Goal: Information Seeking & Learning: Learn about a topic

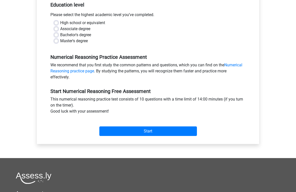
scroll to position [111, 0]
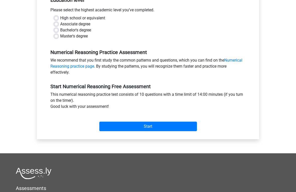
click at [138, 127] on input "Start" at bounding box center [148, 127] width 98 height 10
click at [143, 127] on input "Start" at bounding box center [148, 127] width 98 height 10
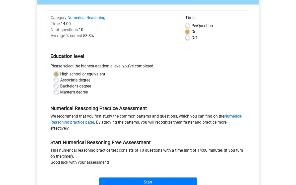
scroll to position [0, 0]
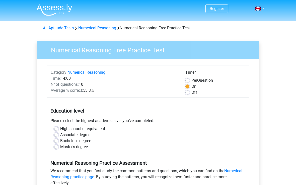
click at [67, 135] on label "Associate degree" at bounding box center [75, 135] width 30 height 6
click at [58, 135] on input "Associate degree" at bounding box center [56, 134] width 4 height 5
radio input "true"
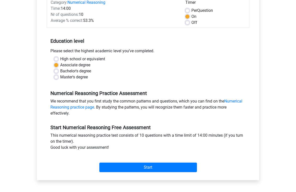
scroll to position [102, 0]
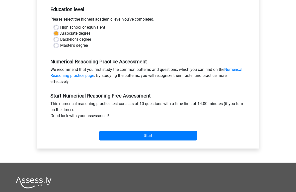
click at [89, 39] on label "Bachelor's degree" at bounding box center [75, 39] width 31 height 6
click at [58, 39] on input "Bachelor's degree" at bounding box center [56, 38] width 4 height 5
radio input "true"
click at [134, 133] on input "Start" at bounding box center [148, 136] width 98 height 10
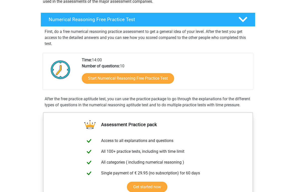
scroll to position [103, 0]
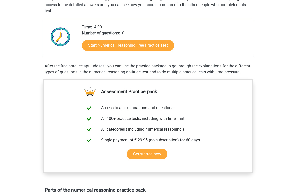
click at [159, 47] on link "Start Numerical Reasoning Free Practice Test" at bounding box center [128, 45] width 92 height 11
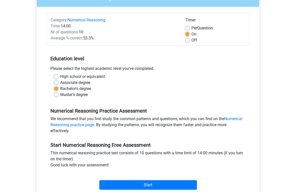
scroll to position [59, 0]
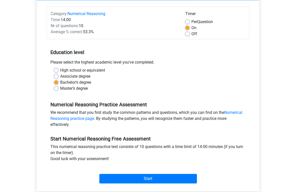
click at [145, 174] on input "Start" at bounding box center [148, 179] width 98 height 10
